Goal: Transaction & Acquisition: Purchase product/service

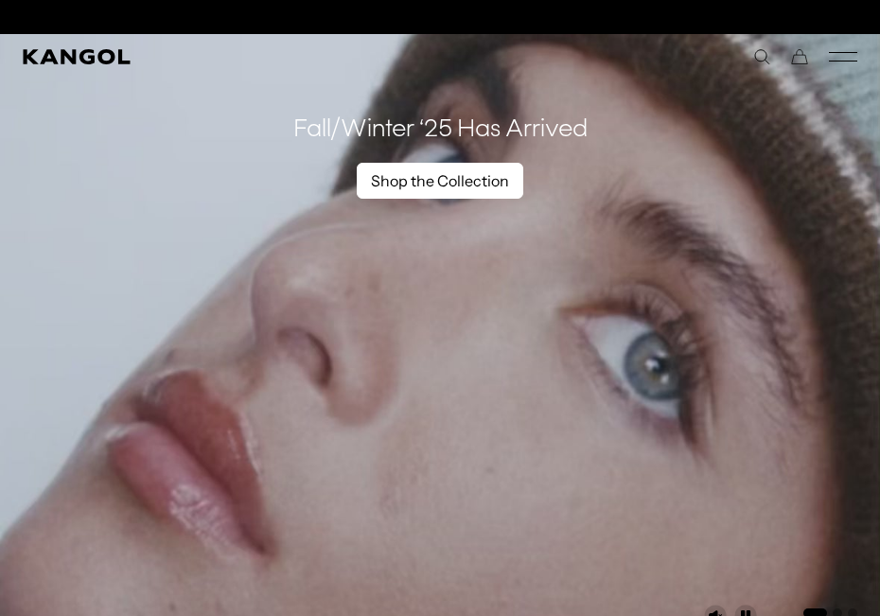
scroll to position [0, 390]
click at [483, 187] on link "Shop the Collection" at bounding box center [440, 181] width 167 height 36
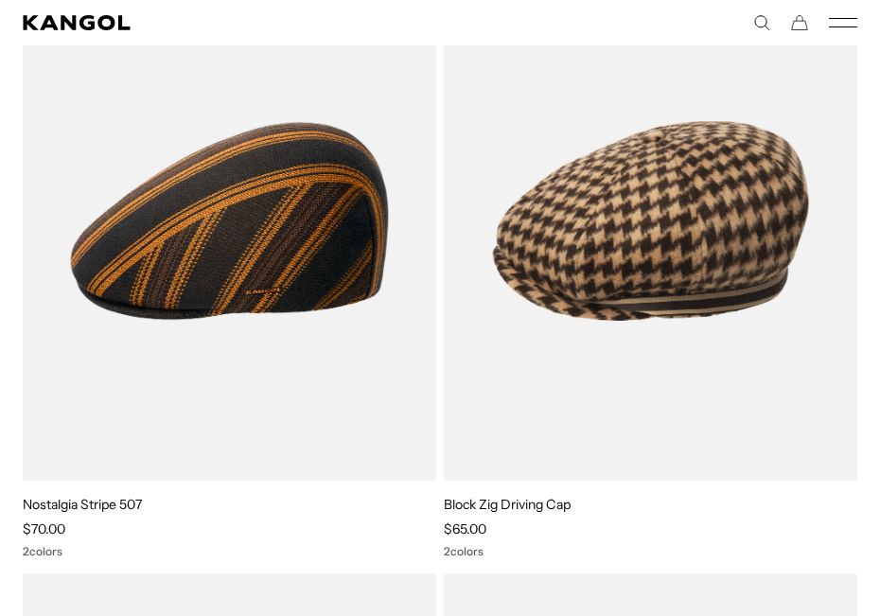
scroll to position [0, 390]
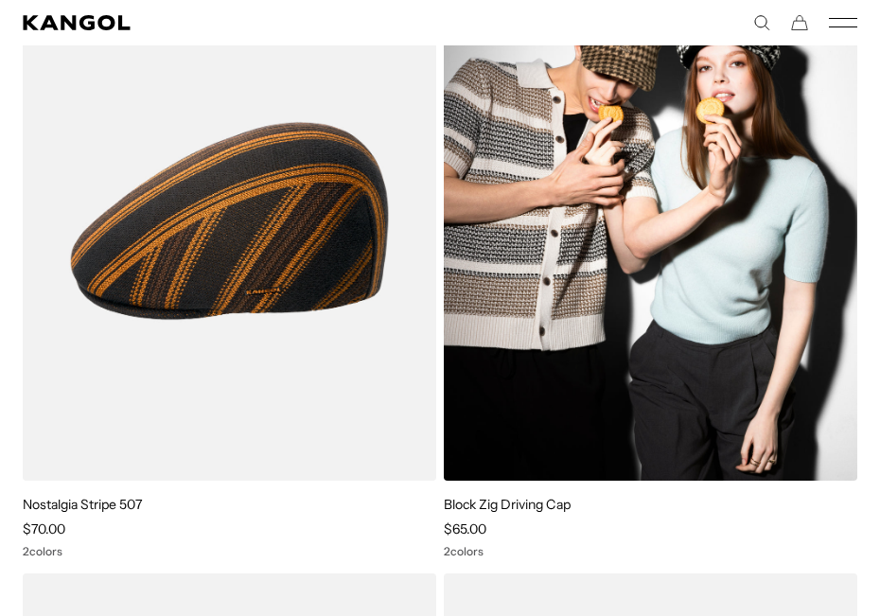
click at [615, 207] on img at bounding box center [651, 221] width 414 height 520
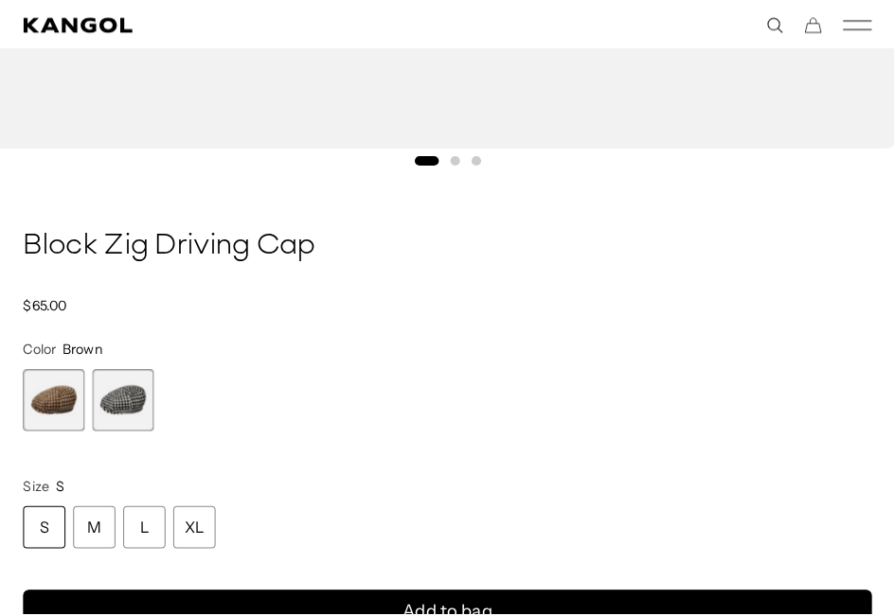
scroll to position [1231, 0]
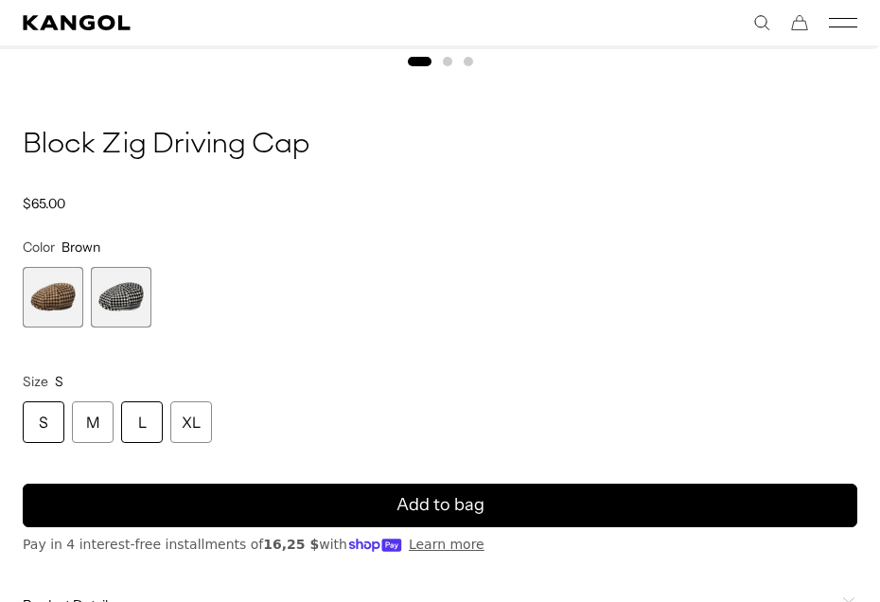
click at [138, 424] on div "L" at bounding box center [142, 422] width 42 height 42
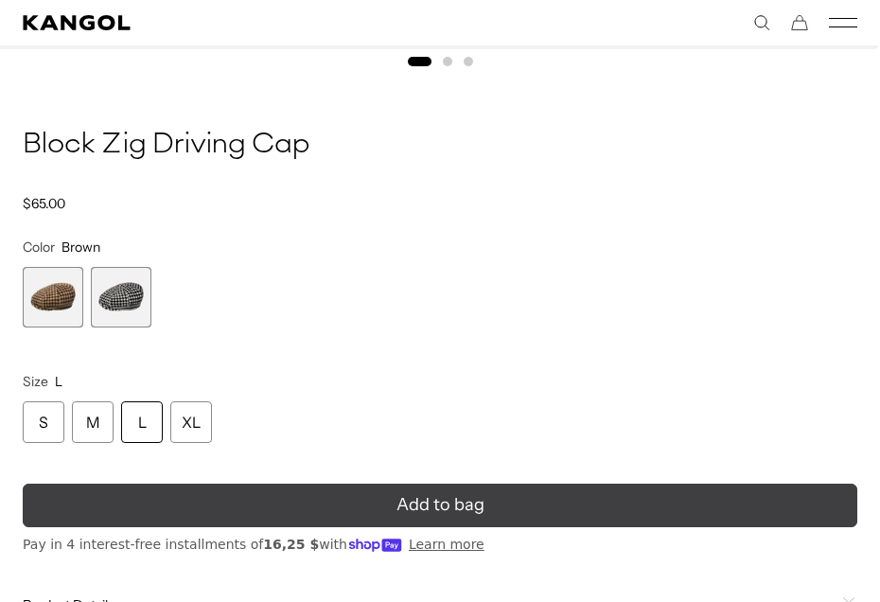
click at [287, 507] on button "Add to bag" at bounding box center [440, 506] width 835 height 44
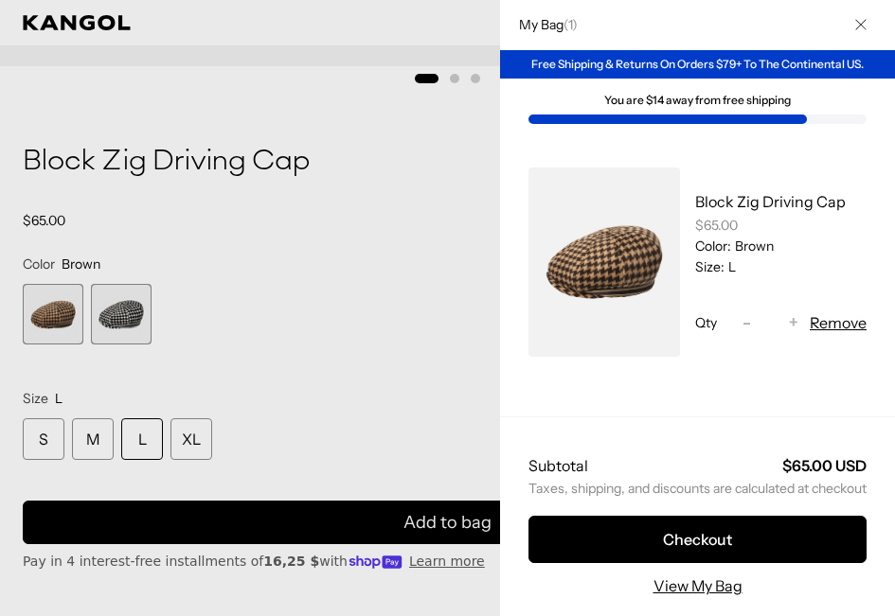
click at [779, 322] on button "Increase quantity for Block Zig Driving Cap +" at bounding box center [793, 322] width 28 height 23
type input "*"
click at [774, 329] on form "Block Zig Driving Cap $65.00 Color: Brown Size: L Qty Decrease quantity for Blo…" at bounding box center [697, 262] width 395 height 246
click at [774, 327] on form "Block Zig Driving Cap $65.00 Color: Brown Size: L Qty Decrease quantity for Blo…" at bounding box center [697, 262] width 395 height 246
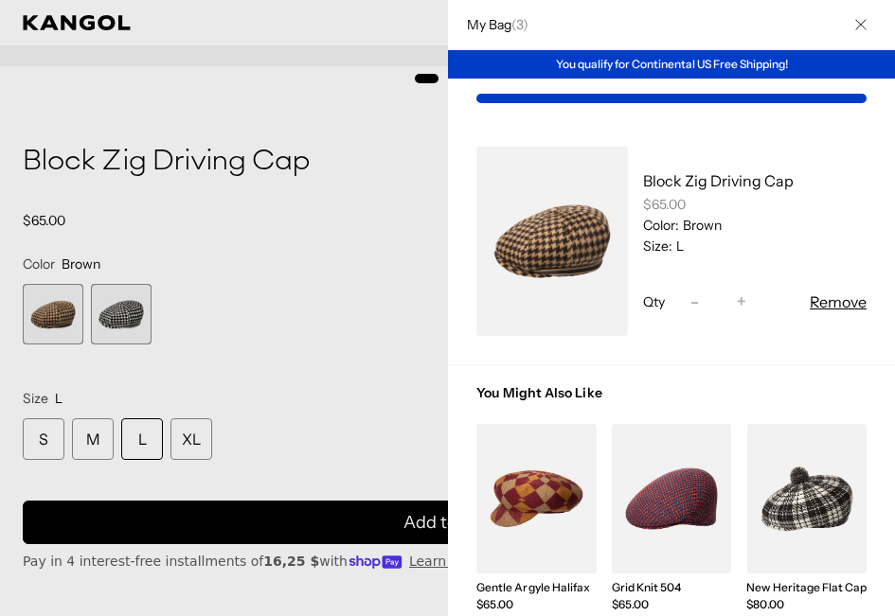
scroll to position [0, 390]
click at [749, 293] on div "Qty Decrease quantity for Block Zig Driving Cap - * Increase quantity for Block…" at bounding box center [754, 302] width 223 height 23
click at [740, 297] on button "Increase quantity for Block Zig Driving Cap +" at bounding box center [741, 302] width 28 height 23
click at [740, 298] on button "Increase quantity for Block Zig Driving Cap +" at bounding box center [741, 302] width 28 height 23
click at [740, 299] on button "Increase quantity for Block Zig Driving Cap +" at bounding box center [741, 302] width 28 height 23
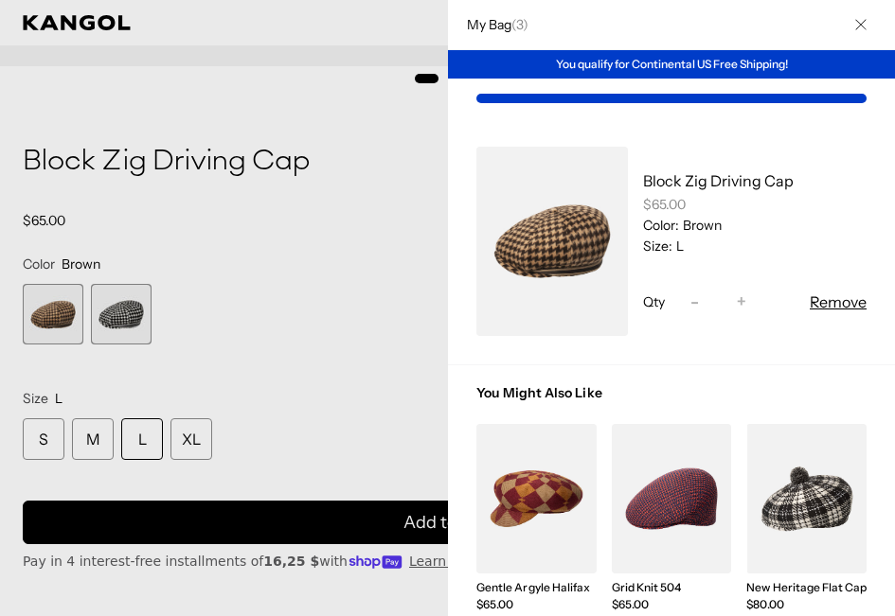
click at [740, 299] on button "Increase quantity for Block Zig Driving Cap +" at bounding box center [741, 302] width 28 height 23
type input "*"
